Goal: Task Accomplishment & Management: Manage account settings

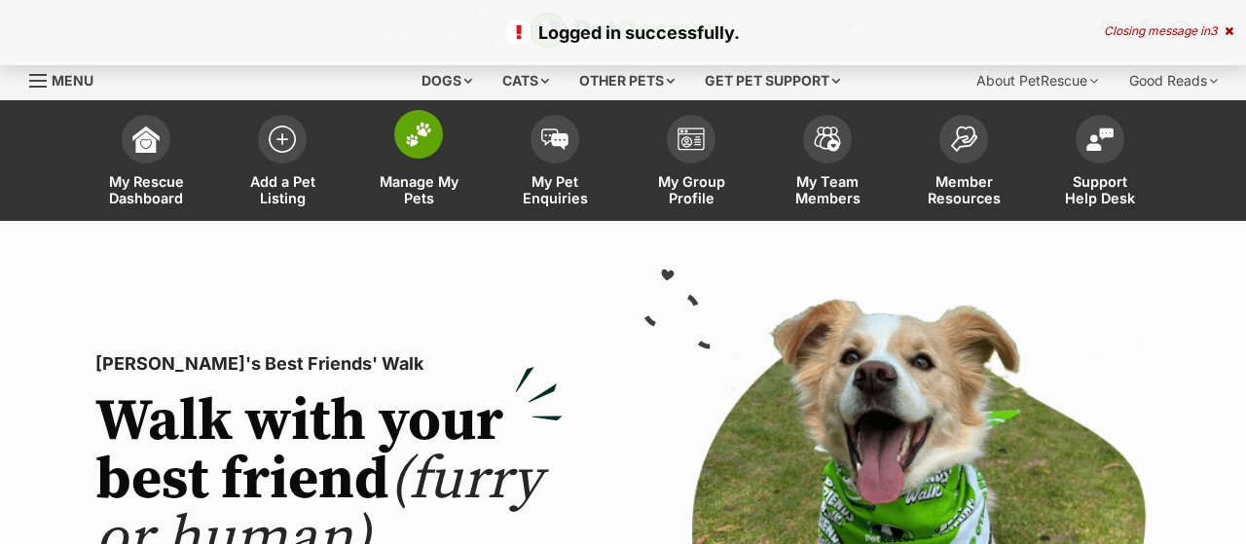
click at [427, 180] on span "Manage My Pets" at bounding box center [419, 189] width 88 height 33
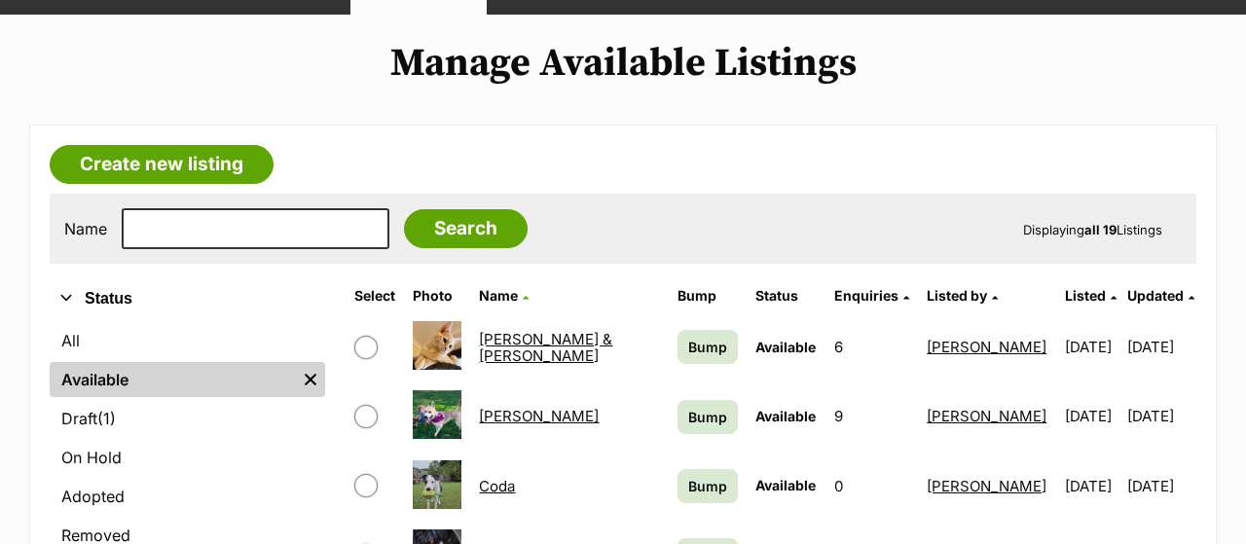
scroll to position [202, 0]
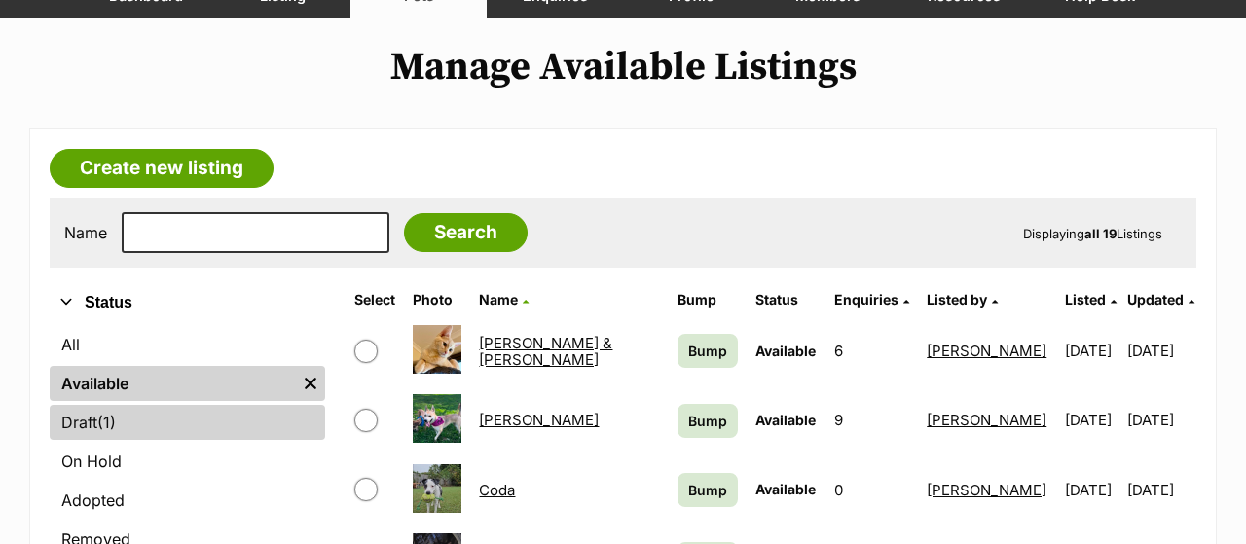
click at [152, 435] on link "Draft (1) Items" at bounding box center [188, 422] width 276 height 35
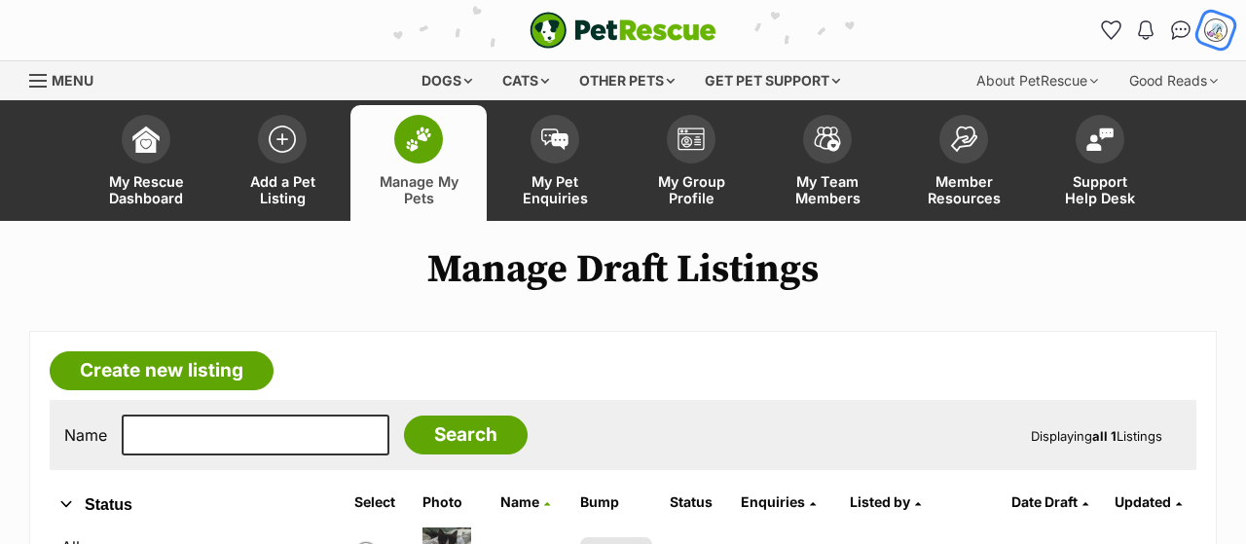
click at [1216, 31] on img "My account" at bounding box center [1215, 30] width 25 height 25
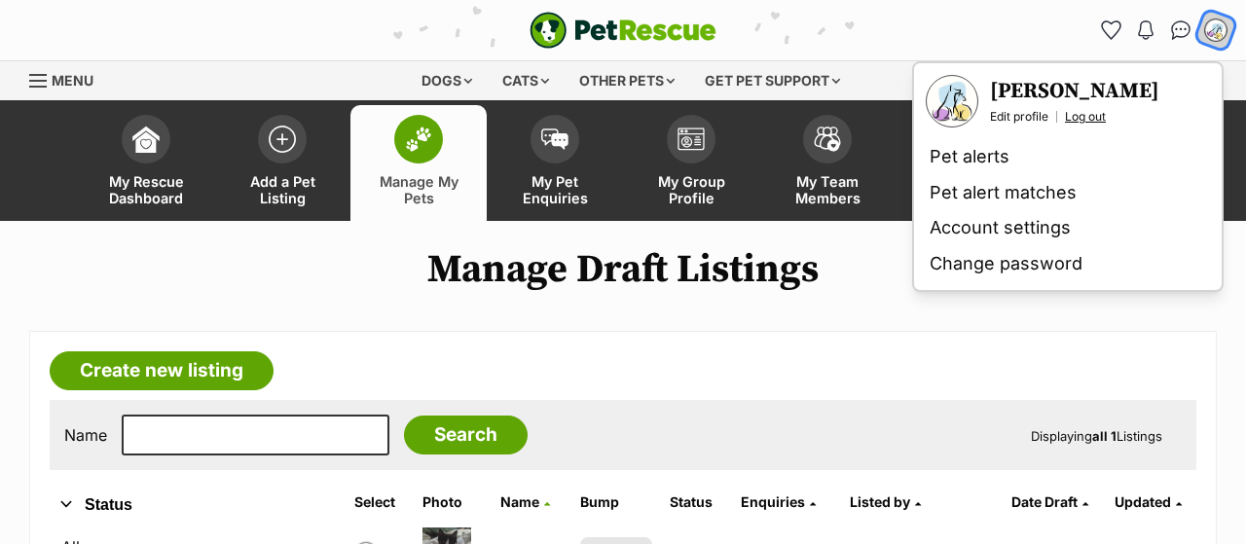
click at [1089, 118] on link "Log out" at bounding box center [1085, 117] width 41 height 16
